Goal: Information Seeking & Learning: Learn about a topic

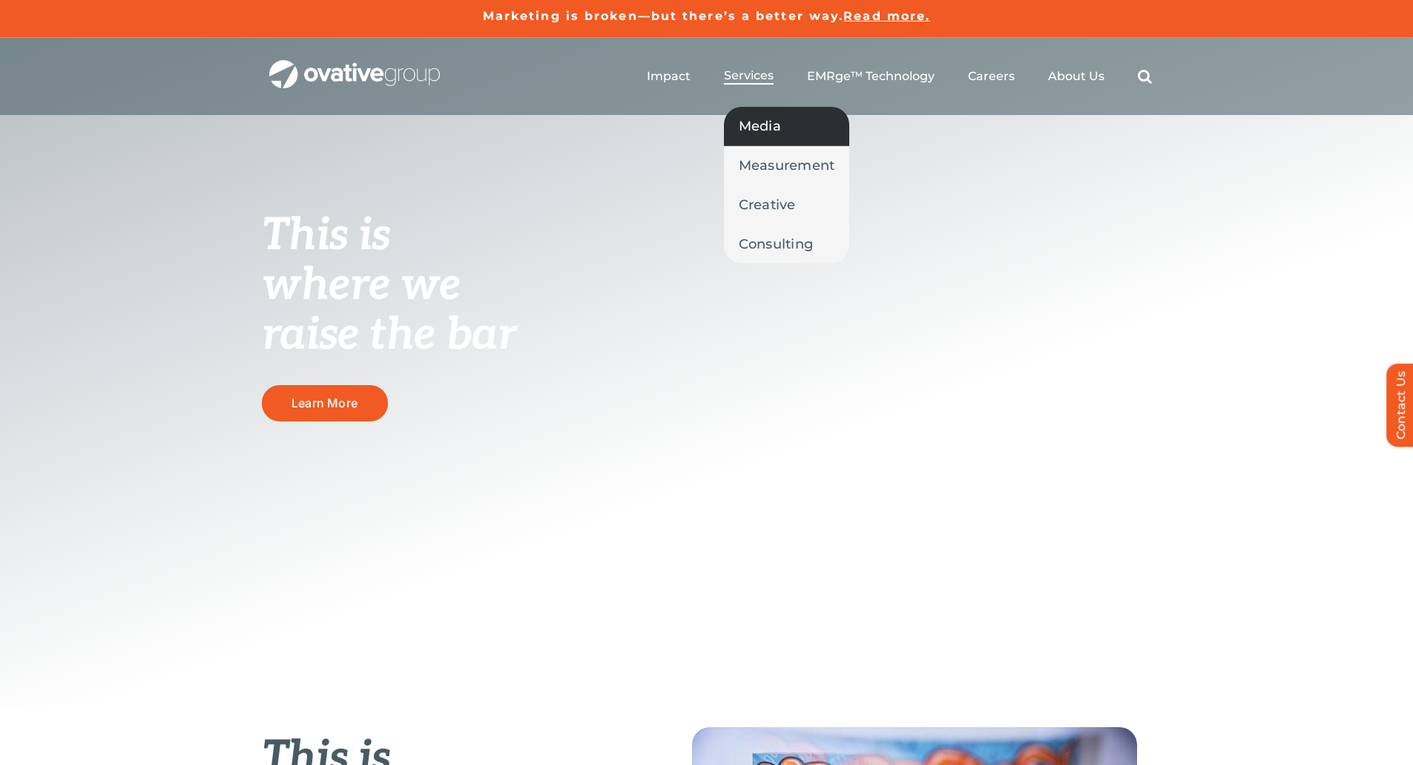
click at [759, 121] on span "Media" at bounding box center [760, 126] width 42 height 21
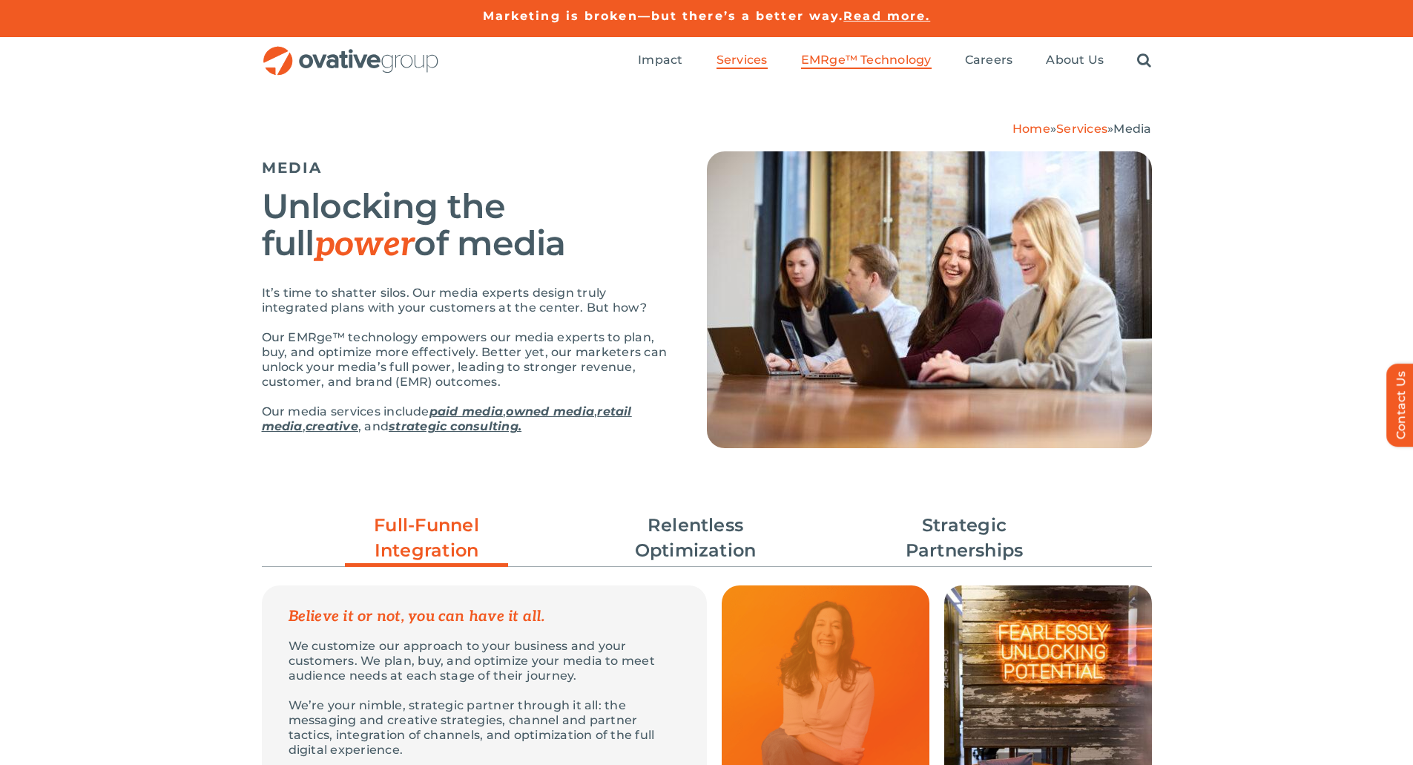
click at [838, 61] on span "EMRge™ Technology" at bounding box center [866, 60] width 131 height 15
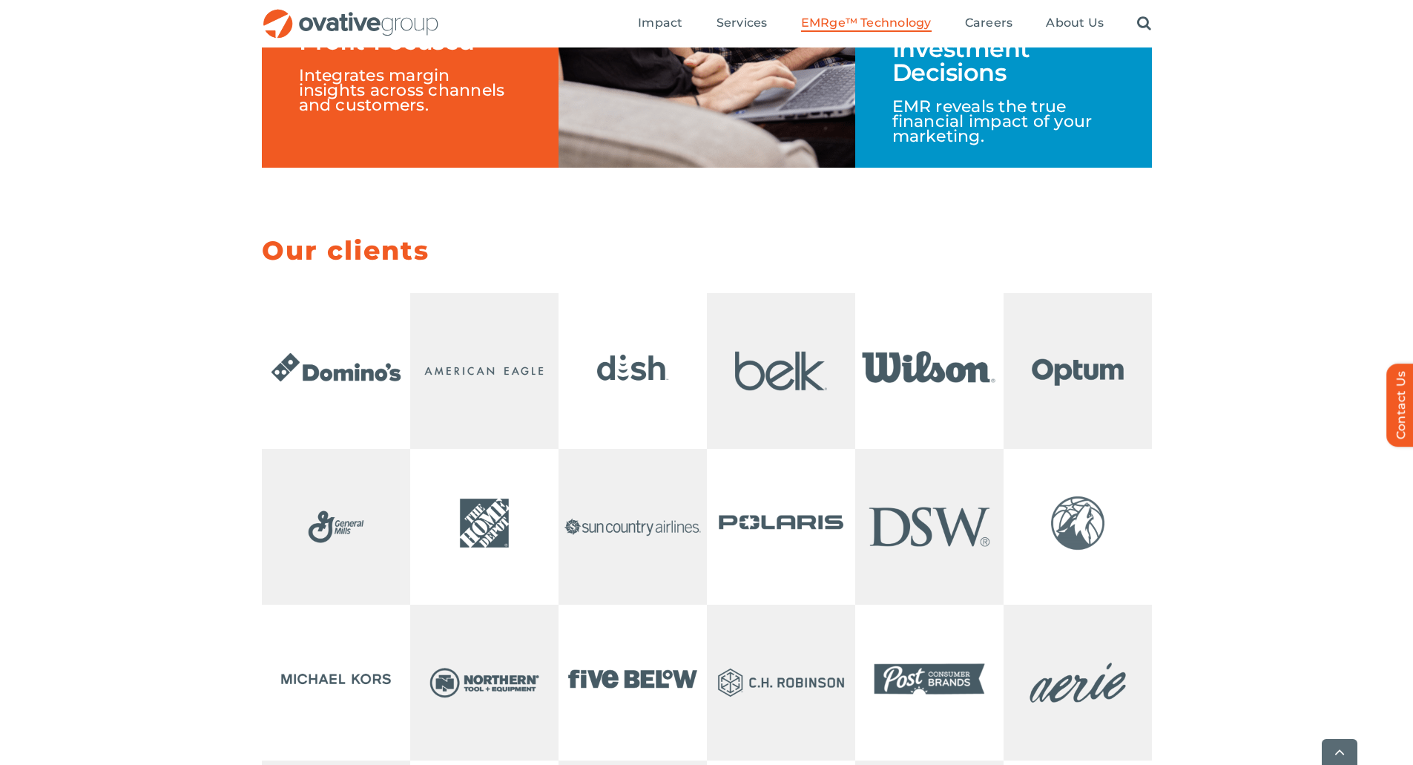
scroll to position [2967, 0]
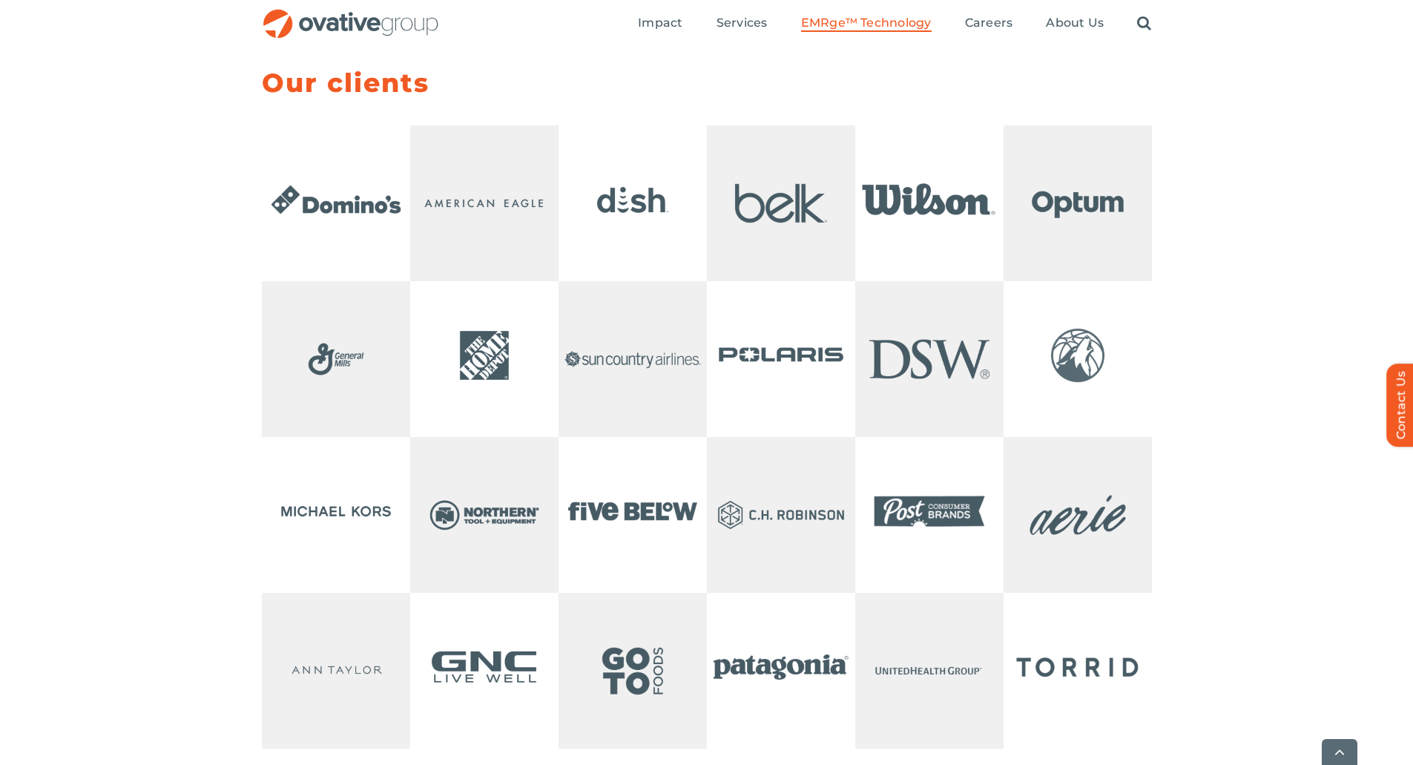
click at [757, 402] on img at bounding box center [781, 355] width 148 height 148
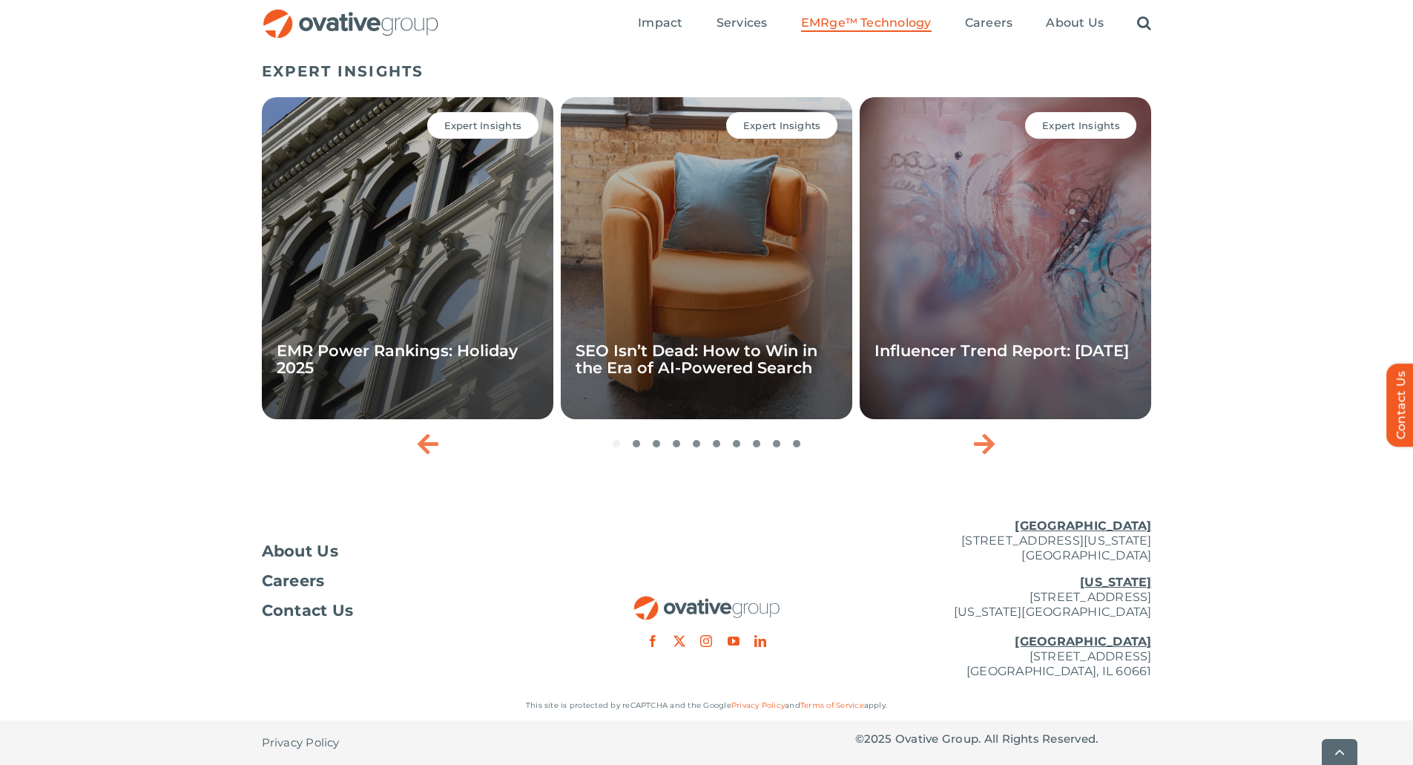
scroll to position [4888, 0]
click at [692, 366] on link "SEO Isn’t Dead: How to Win in the Era of AI-Powered Search" at bounding box center [697, 359] width 242 height 36
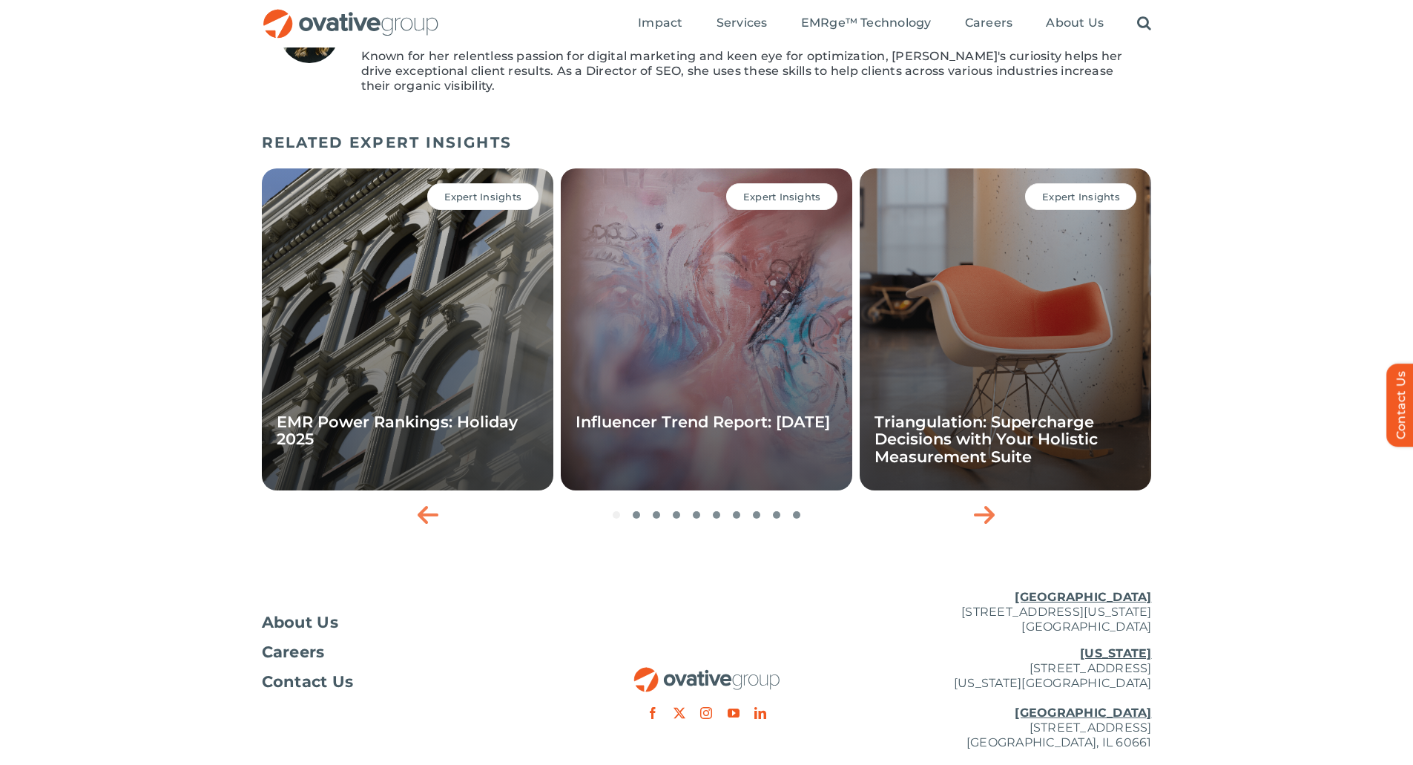
scroll to position [2140, 0]
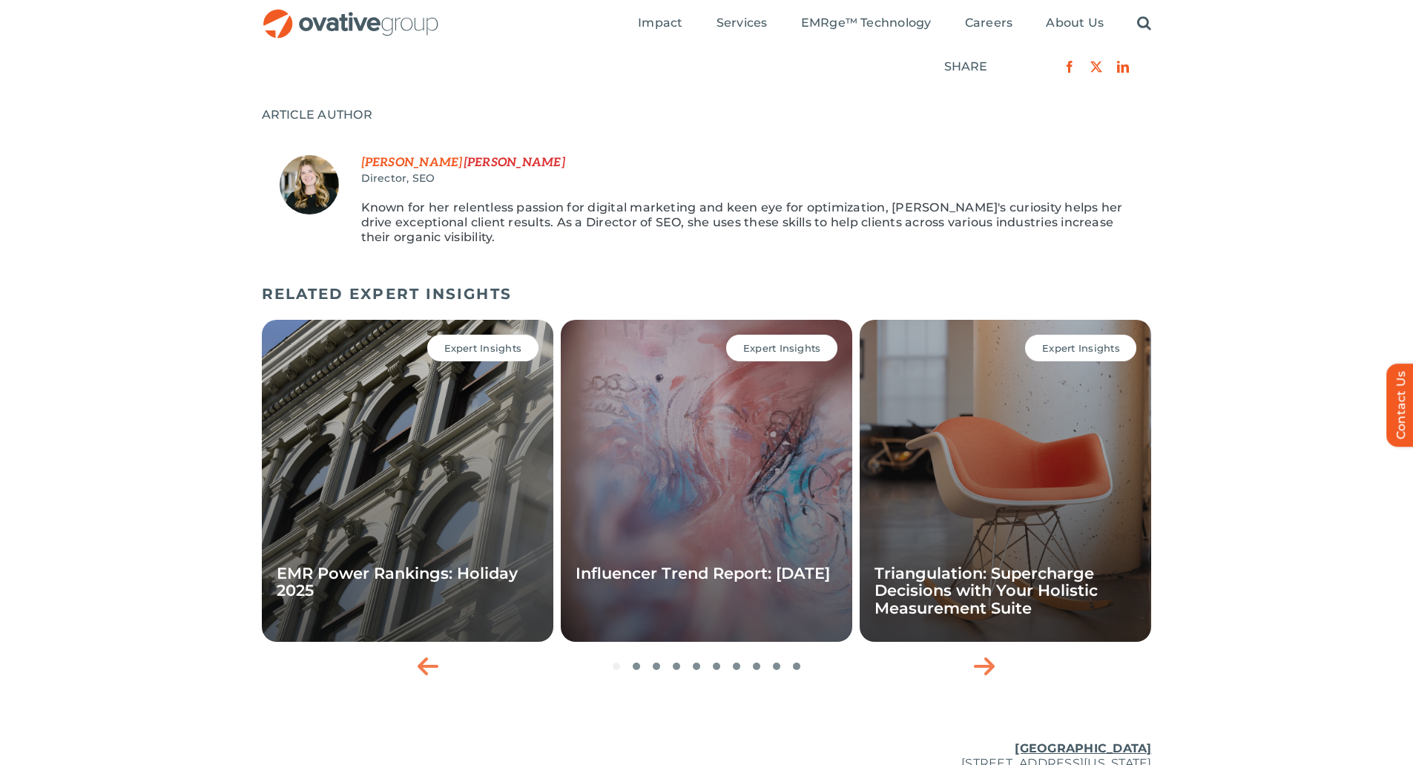
click at [729, 437] on div "Expert Insights Influencer Trend Report: September 2025" at bounding box center [707, 481] width 292 height 322
